Goal: Task Accomplishment & Management: Use online tool/utility

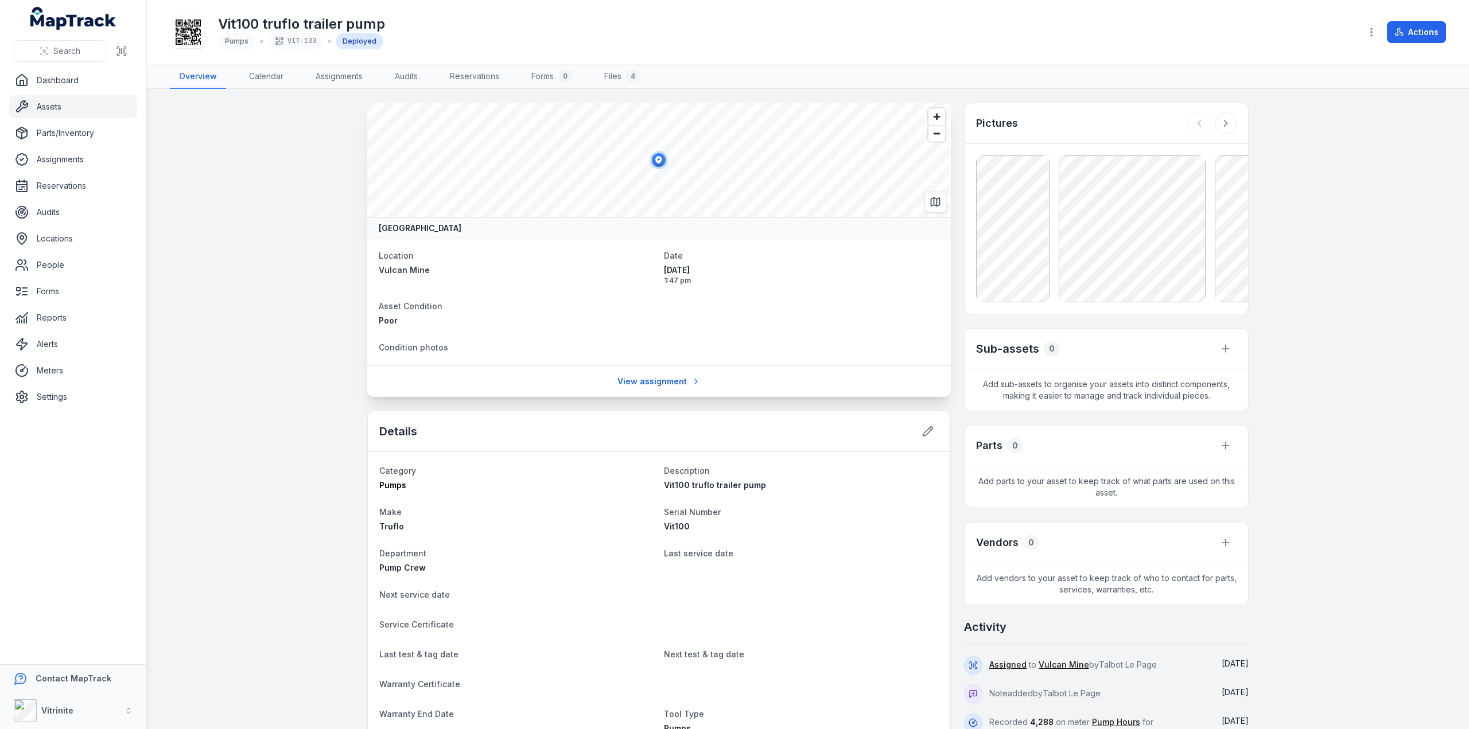
click at [656, 150] on icon at bounding box center [658, 160] width 23 height 23
click at [659, 164] on ellipse at bounding box center [659, 160] width 14 height 14
click at [45, 107] on link "Assets" at bounding box center [73, 106] width 128 height 23
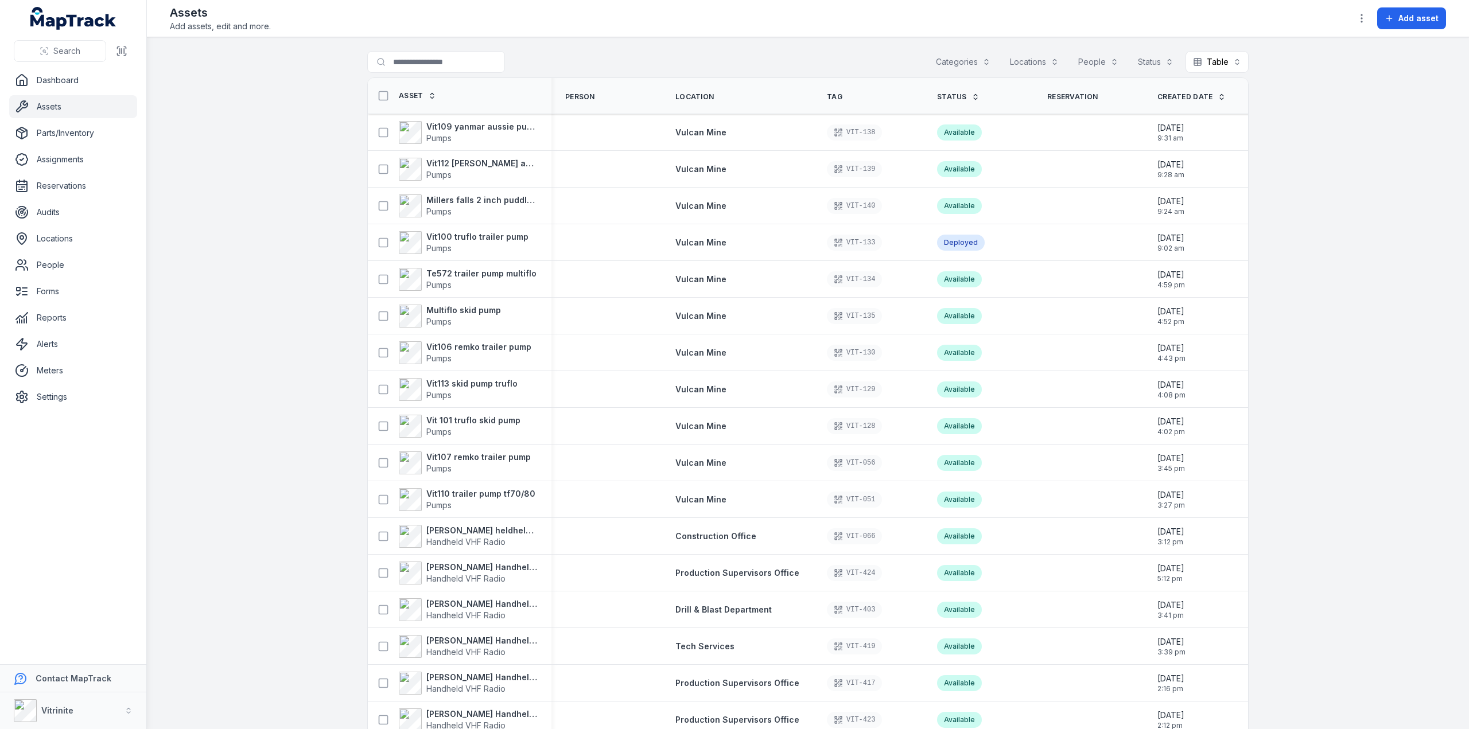
click at [963, 57] on div "Categories" at bounding box center [962, 62] width 69 height 22
click at [912, 130] on span "Pumps" at bounding box center [915, 135] width 25 height 11
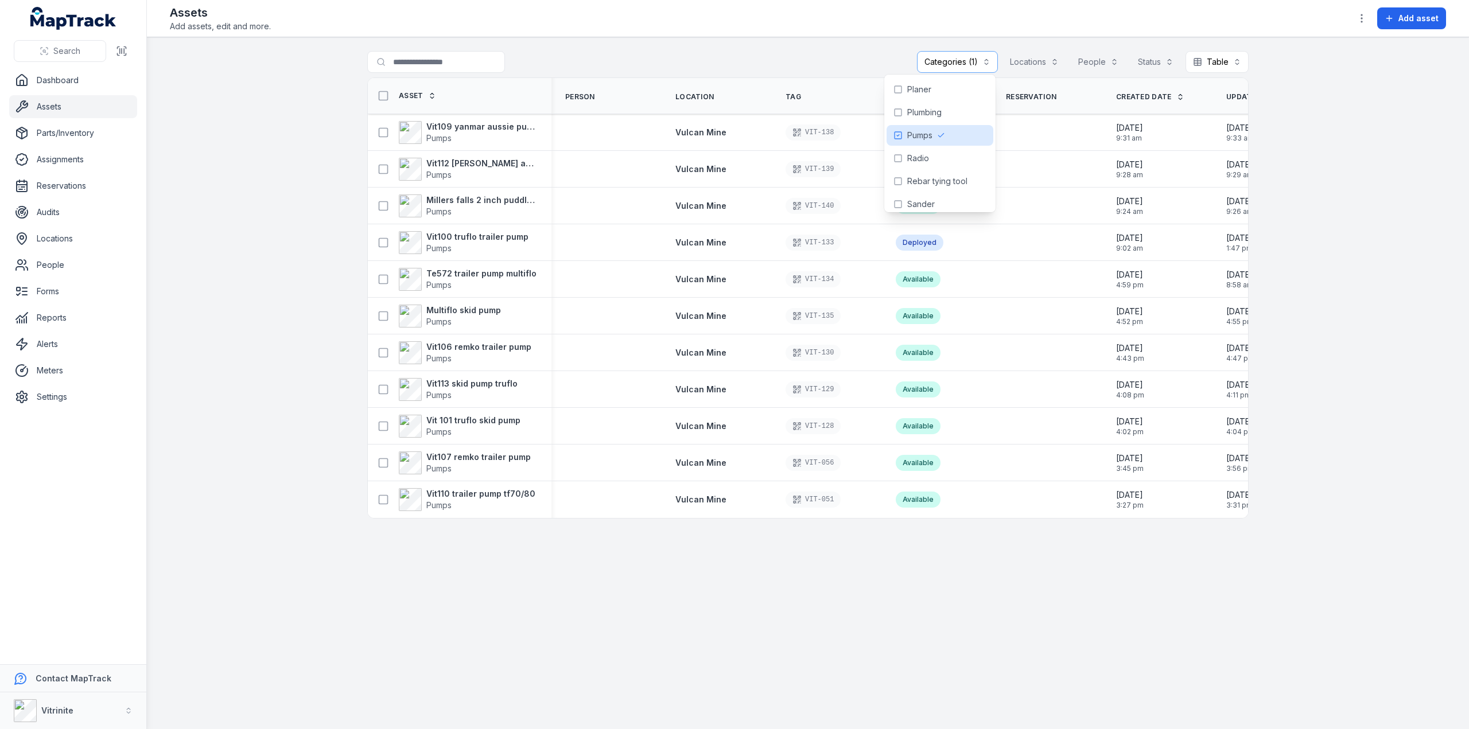
click at [298, 227] on main "**********" at bounding box center [808, 383] width 1322 height 692
click at [477, 417] on strong "Vit 101 truflo skid pump" at bounding box center [473, 420] width 94 height 11
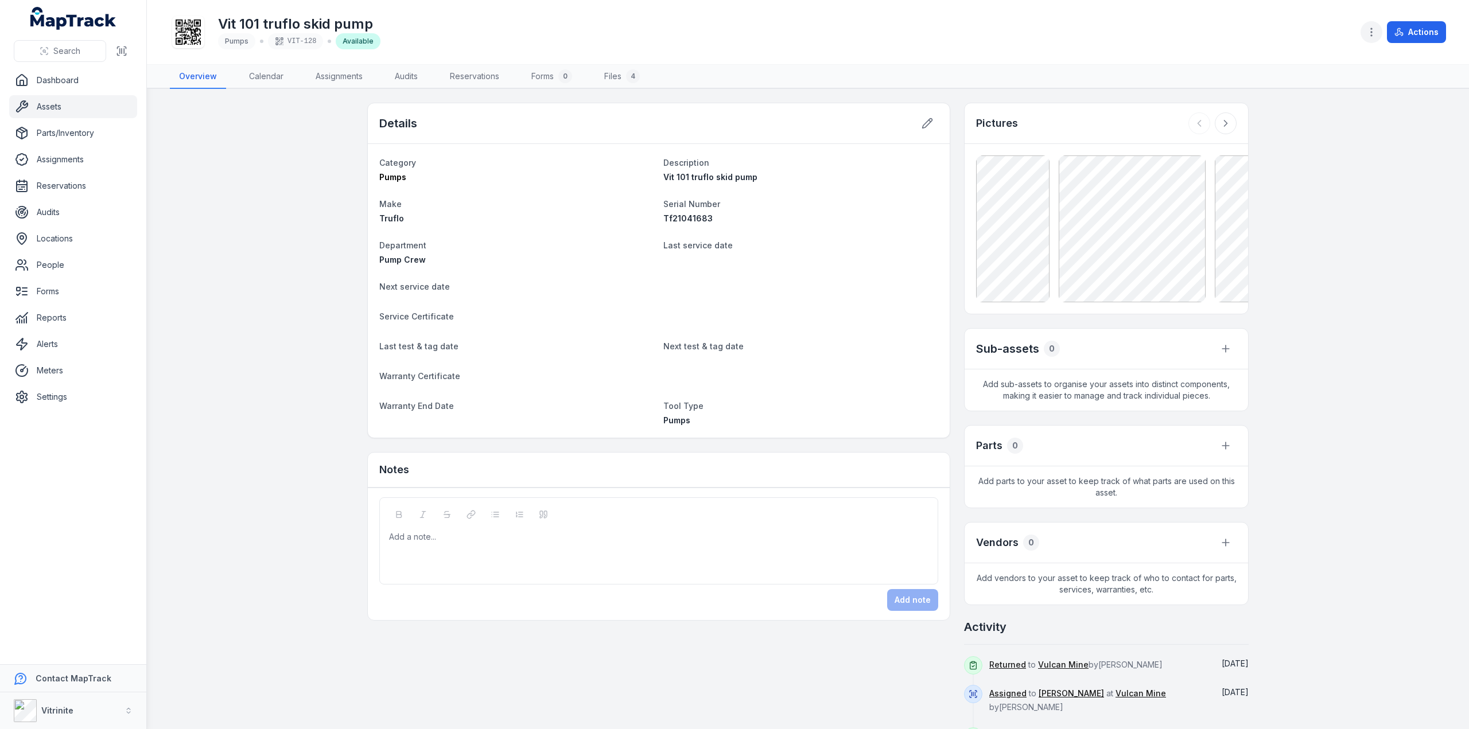
click at [1377, 29] on icon "button" at bounding box center [1371, 31] width 11 height 11
click at [1314, 95] on div "Manage meters" at bounding box center [1314, 104] width 129 height 21
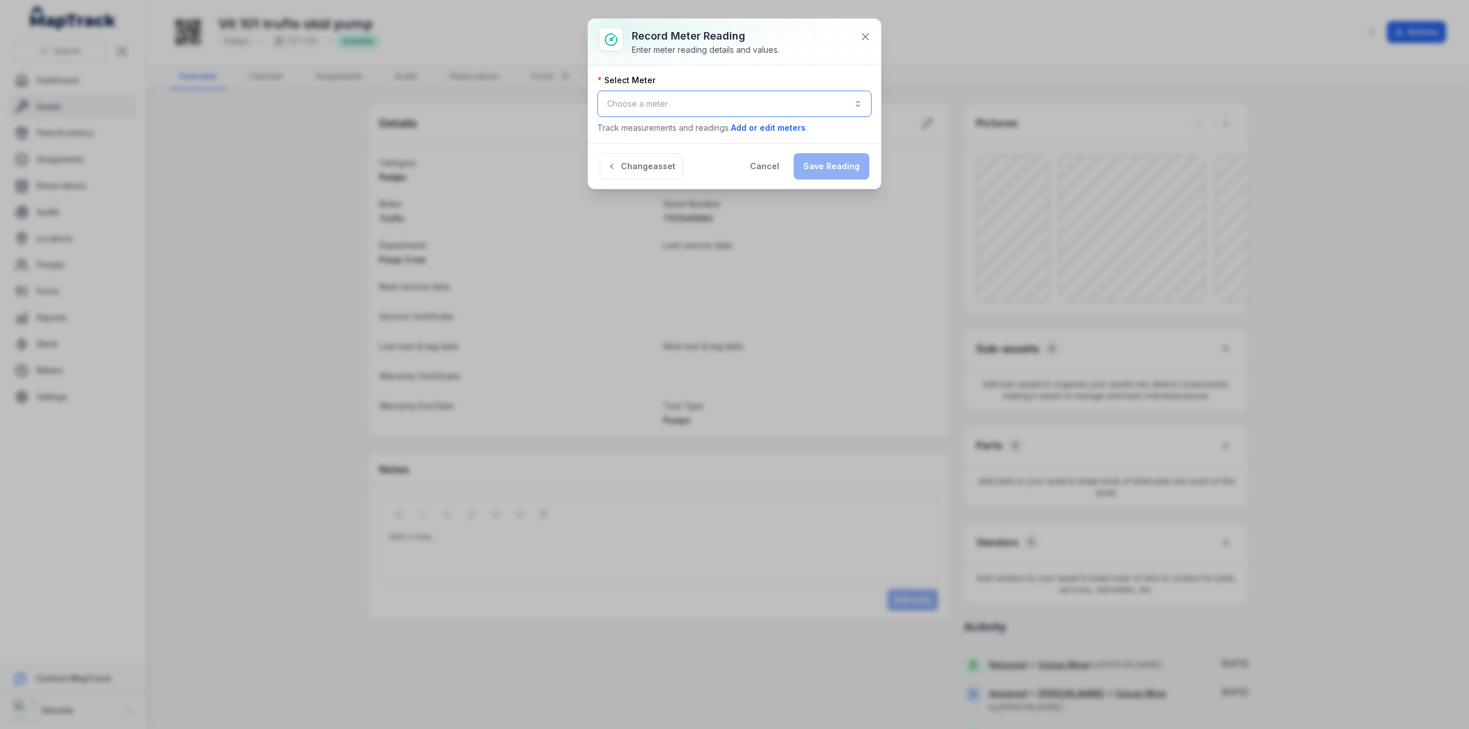
click at [663, 108] on button "Choose a meter" at bounding box center [734, 104] width 274 height 26
click at [655, 130] on span "Pump Hours" at bounding box center [646, 133] width 46 height 11
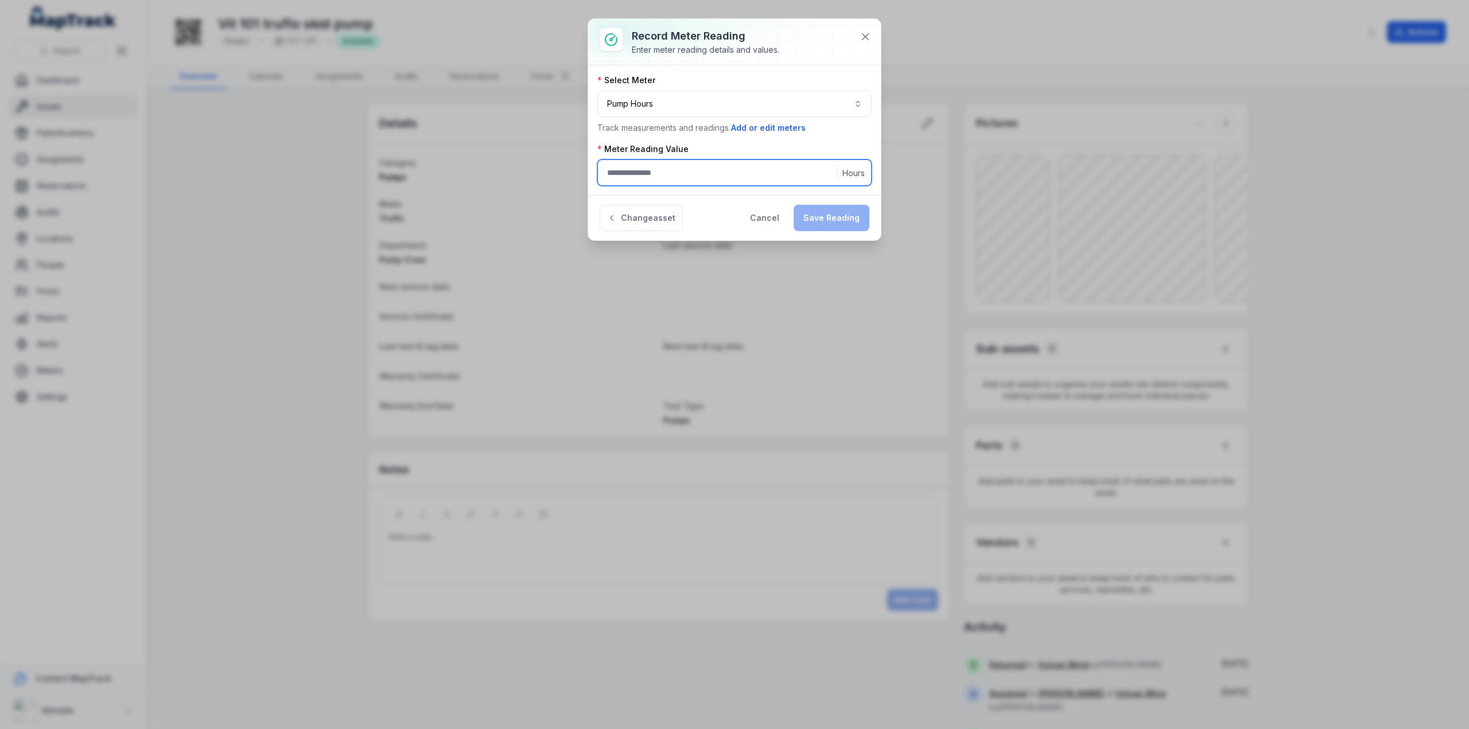
click at [629, 169] on input ":r5e:-form-item-label" at bounding box center [734, 173] width 274 height 26
type input "****"
click at [840, 213] on button "Save Reading" at bounding box center [832, 218] width 76 height 26
